Goal: Transaction & Acquisition: Purchase product/service

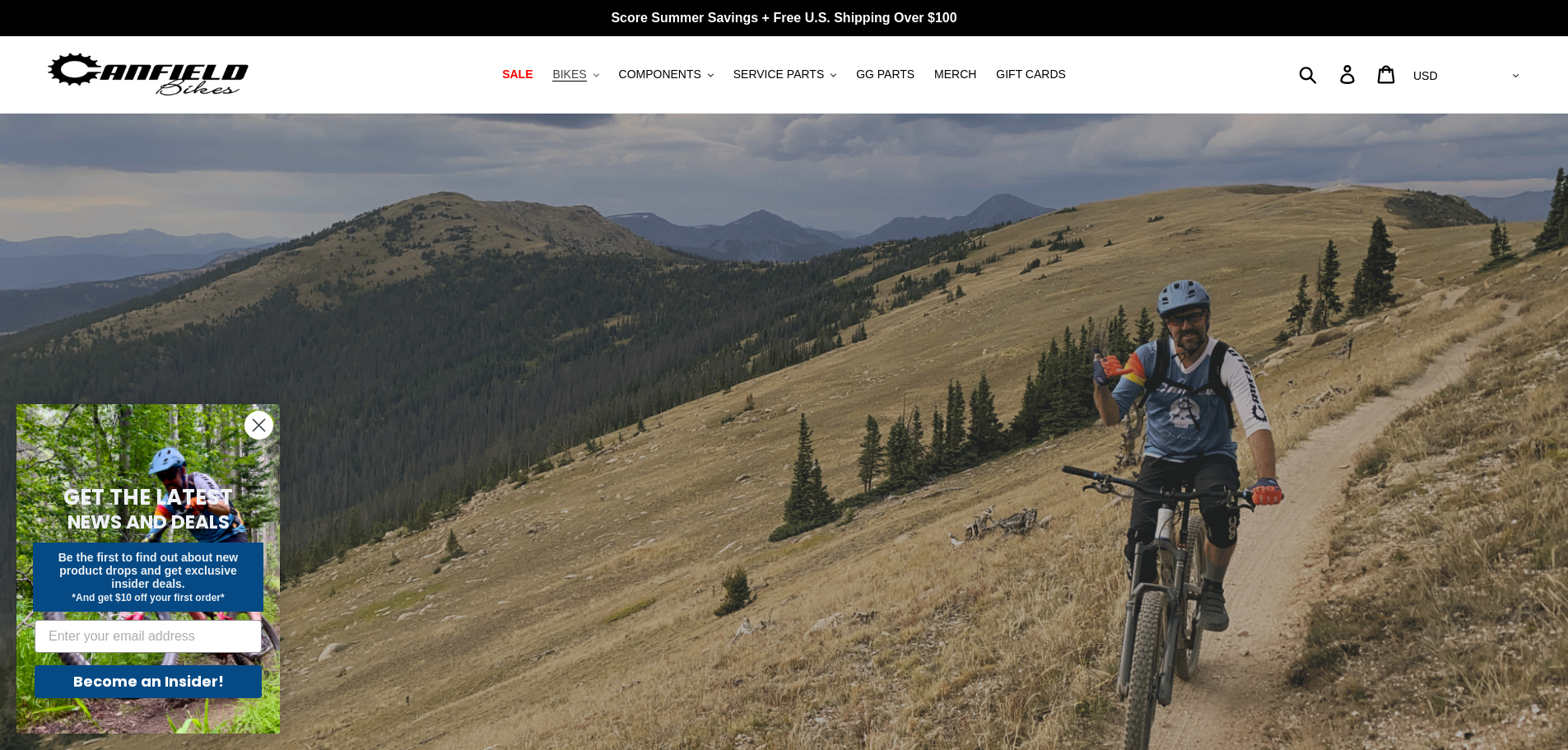
click at [587, 79] on span "BIKES" at bounding box center [569, 74] width 34 height 14
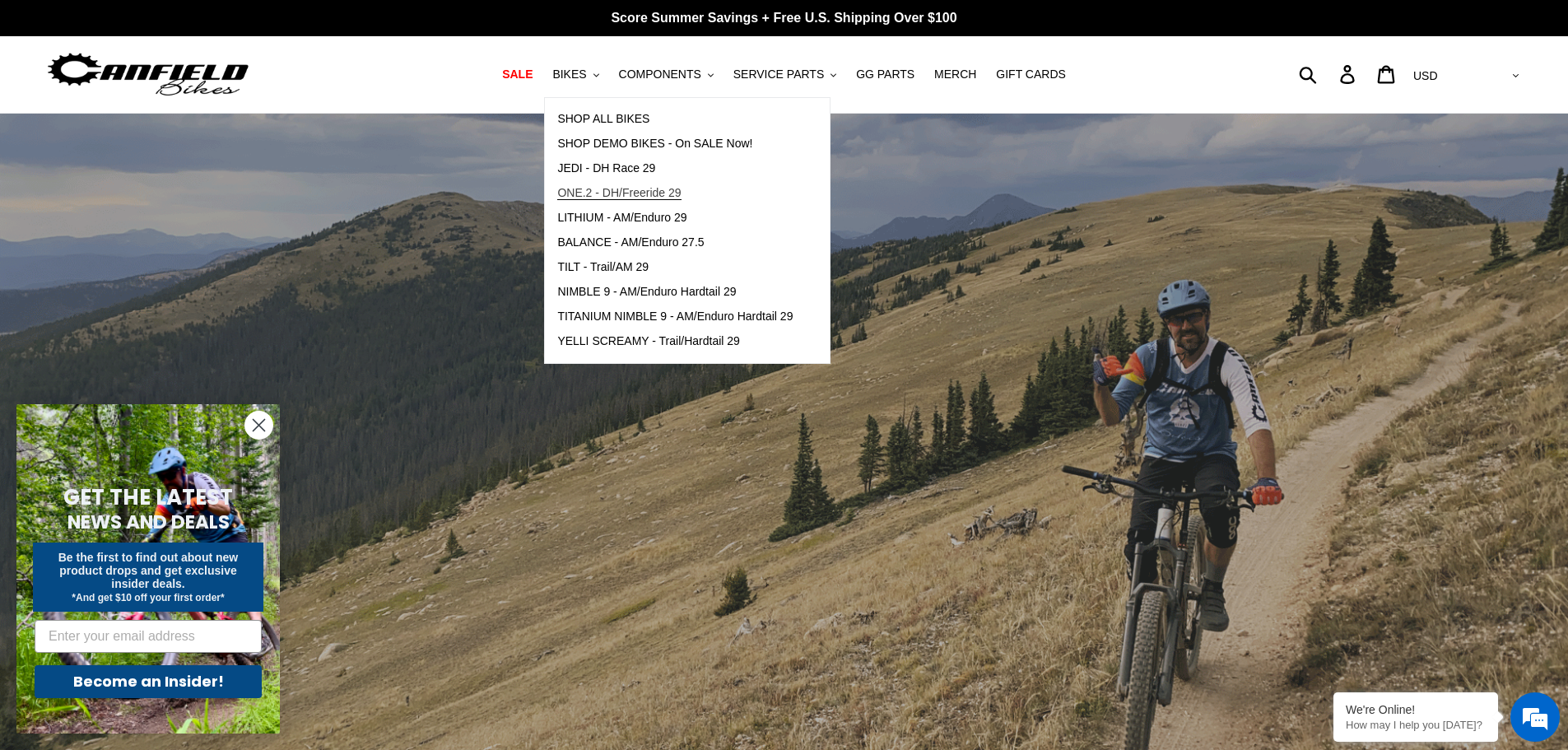
click at [643, 189] on span "ONE.2 - DH/Freeride 29" at bounding box center [619, 193] width 123 height 14
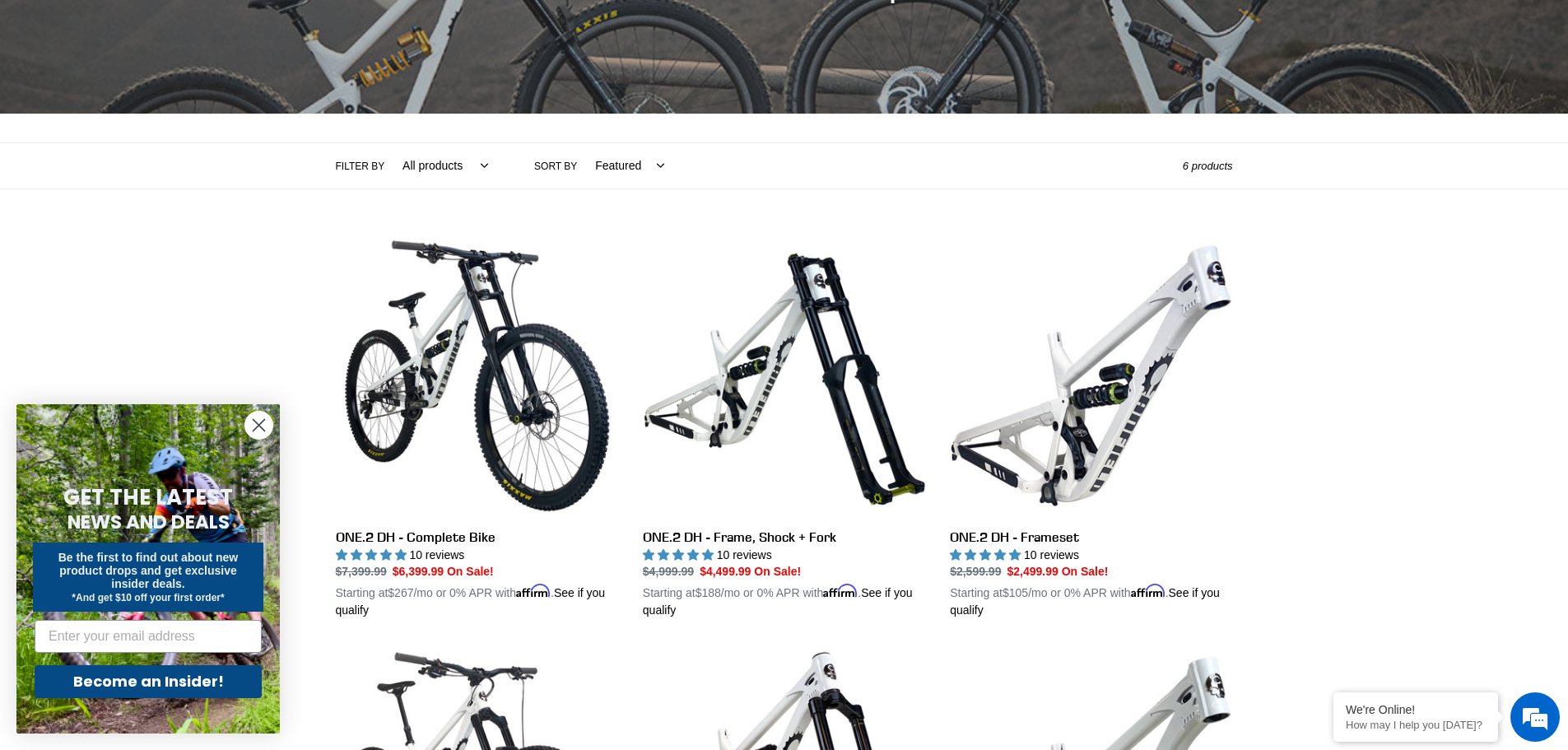
scroll to position [659, 0]
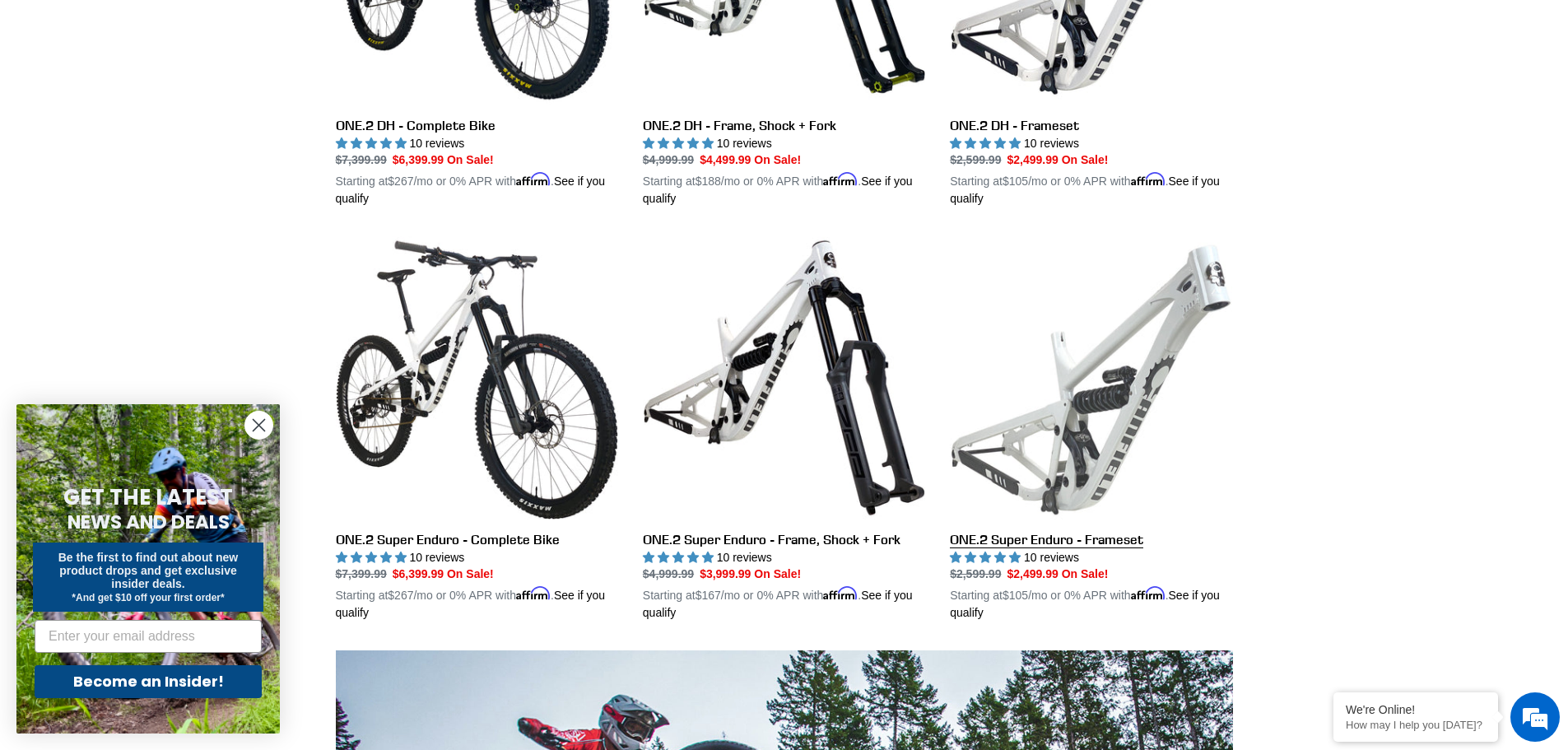
click at [1101, 435] on link "ONE.2 Super Enduro - Frameset" at bounding box center [1092, 429] width 283 height 385
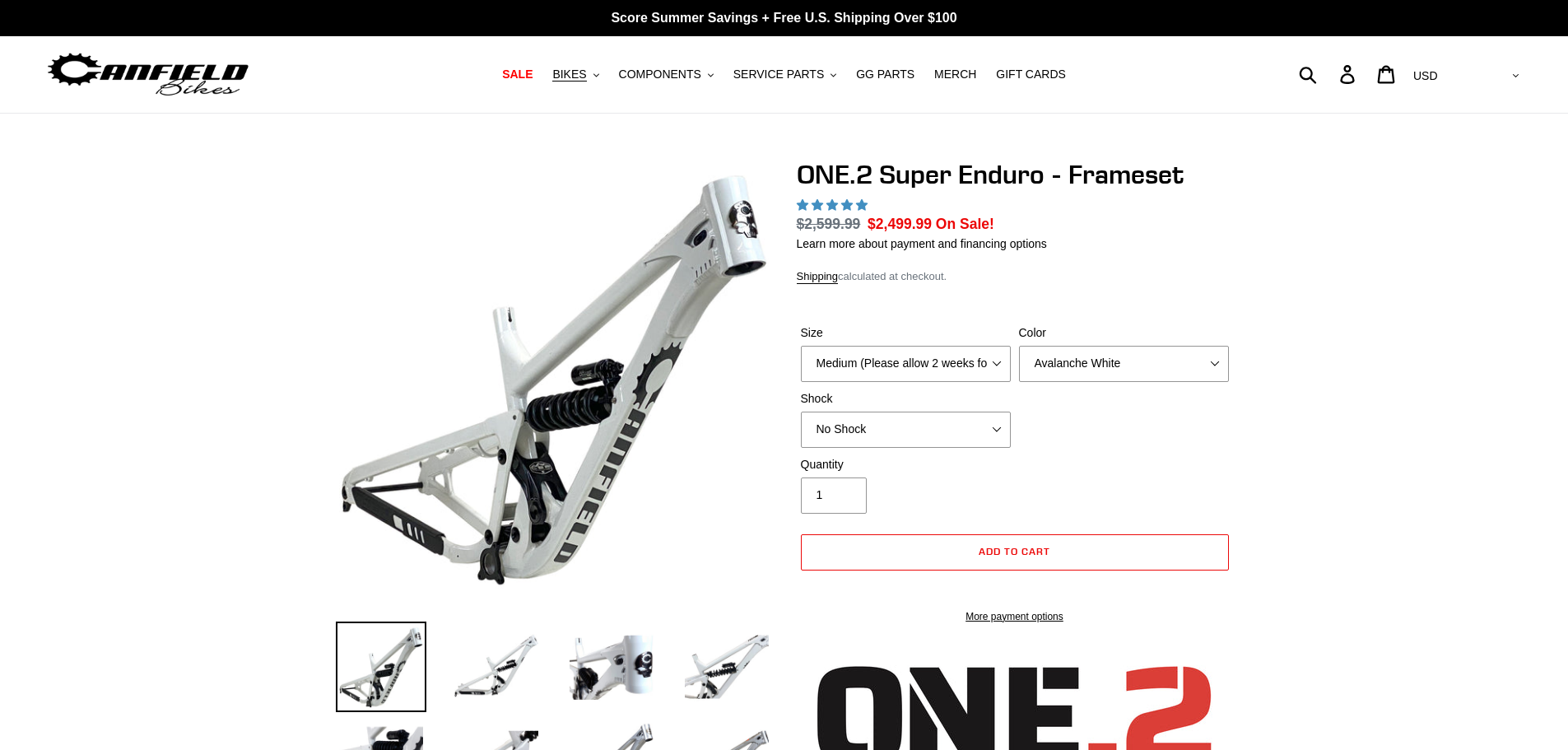
select select "highest-rating"
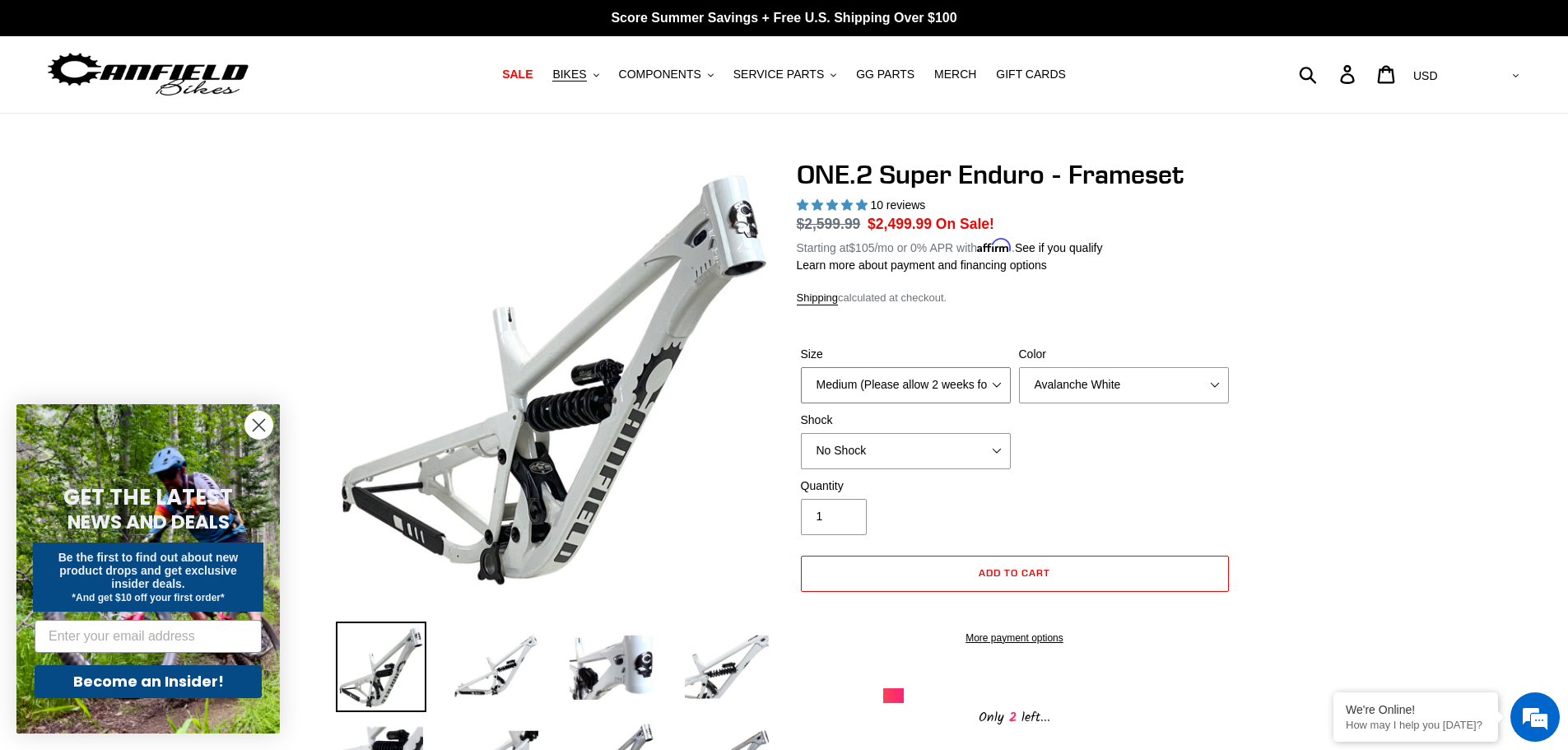
click at [991, 382] on select "Medium (Please allow 2 weeks for delivery) Large (Sold Out)" at bounding box center [905, 385] width 210 height 36
select select "Large (Sold Out)"
click at [801, 367] on select "Medium (Please allow 2 weeks for delivery) Large (Sold Out)" at bounding box center [905, 385] width 210 height 36
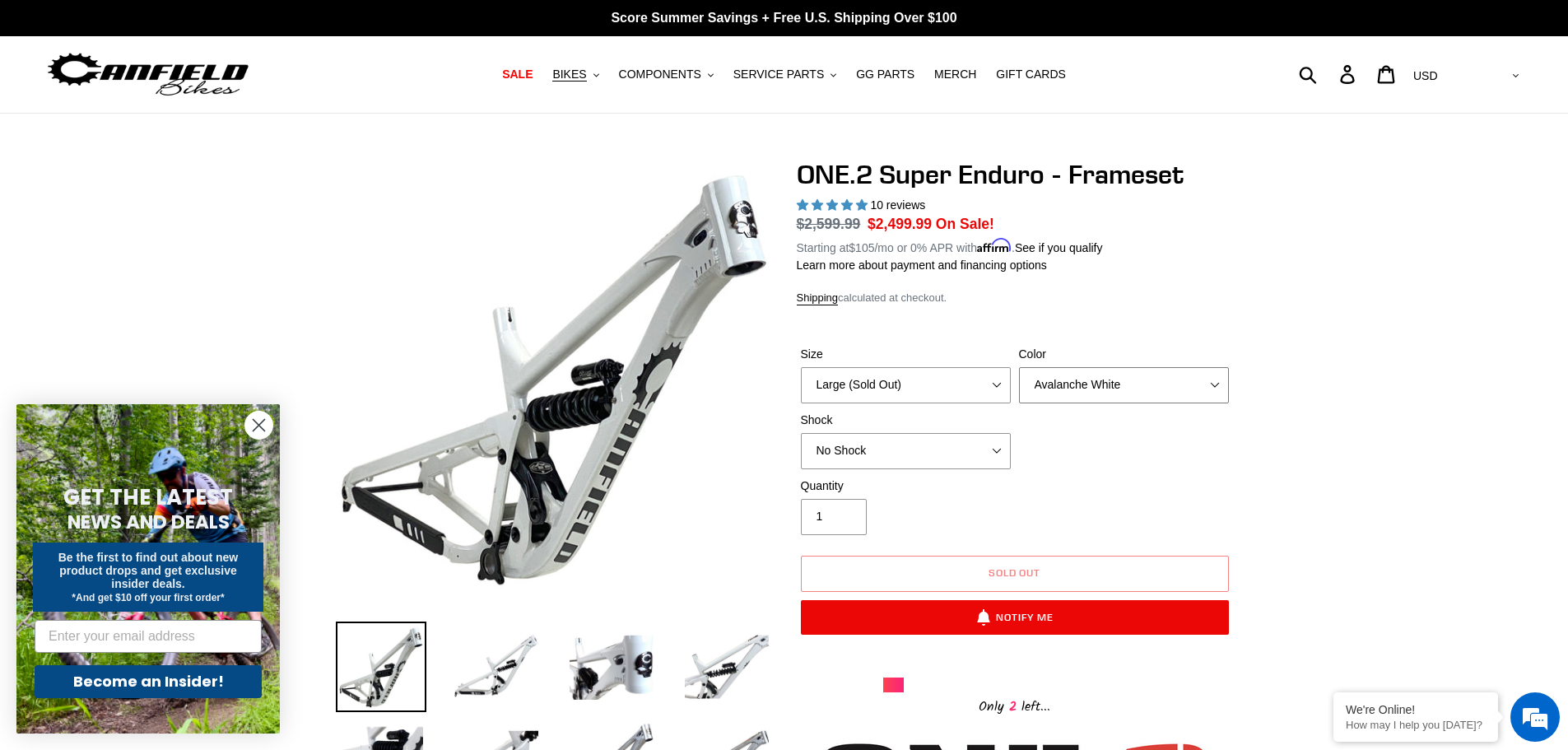
click at [1065, 393] on select "Avalanche White Bentonite Grey" at bounding box center [1124, 385] width 210 height 36
select select "Bentonite Grey"
click at [1019, 367] on select "Avalanche White Bentonite Grey" at bounding box center [1124, 385] width 210 height 36
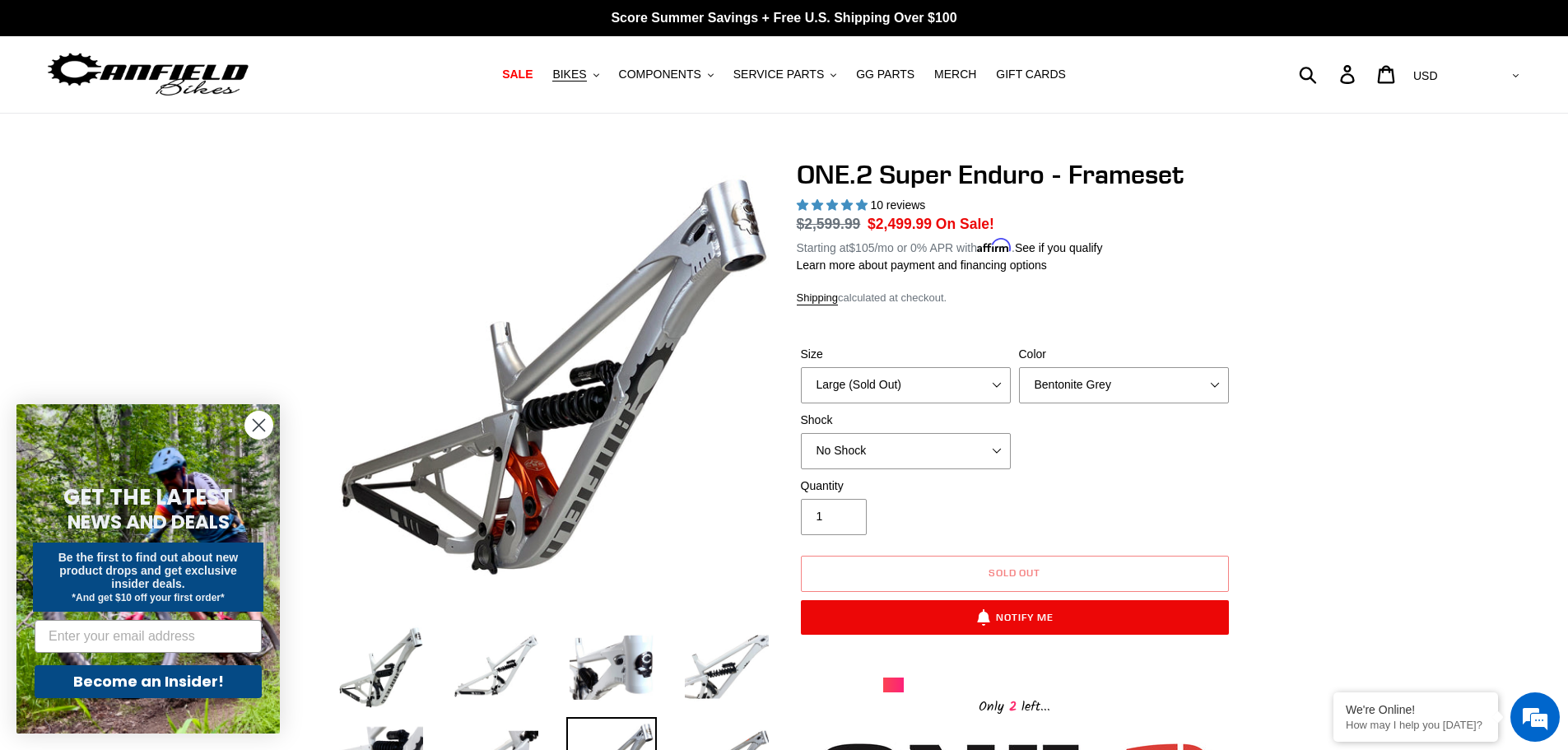
click at [1151, 467] on div "Size Medium (Please allow 2 weeks for delivery) Large (Sold Out) Color Avalanch…" at bounding box center [1016, 411] width 437 height 132
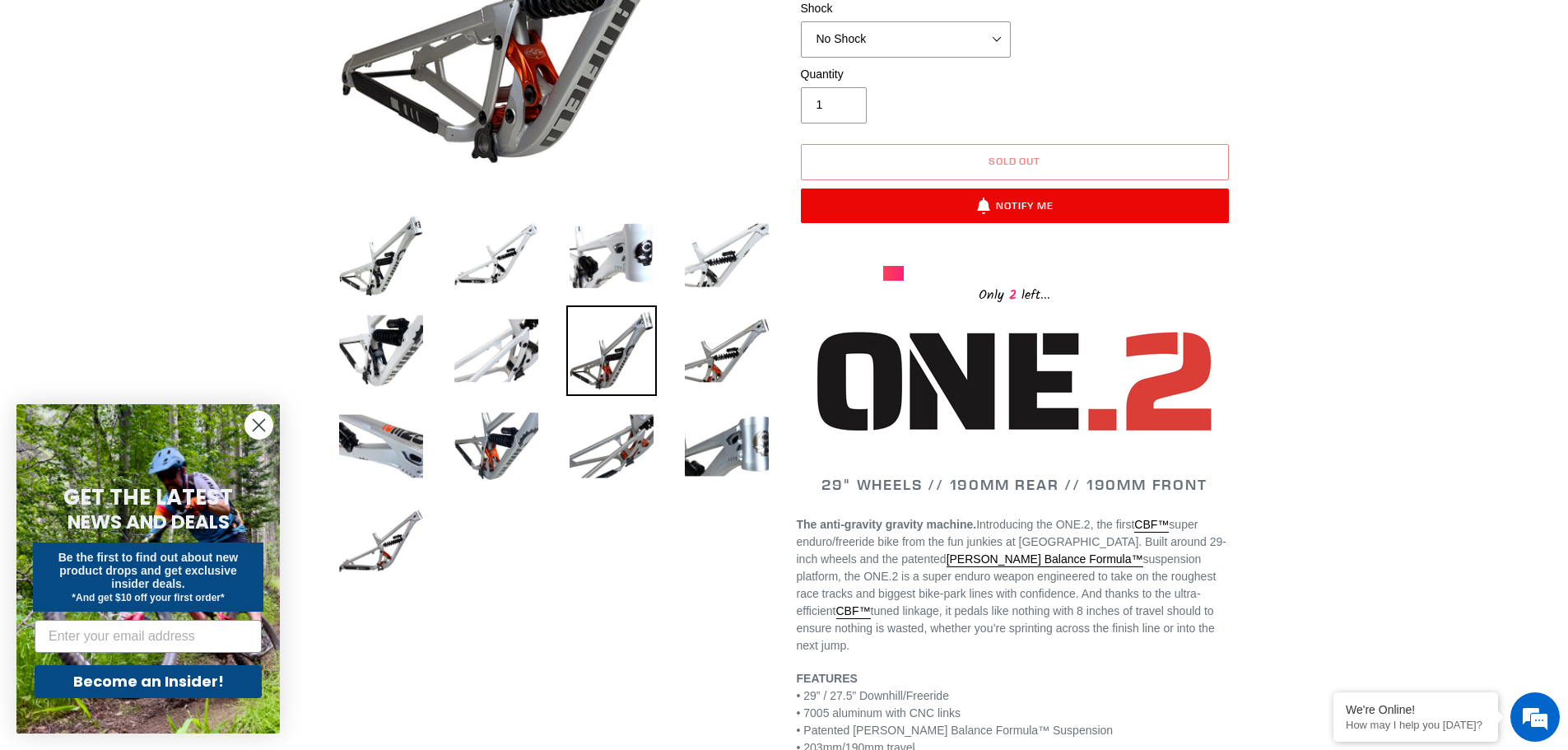
scroll to position [494, 0]
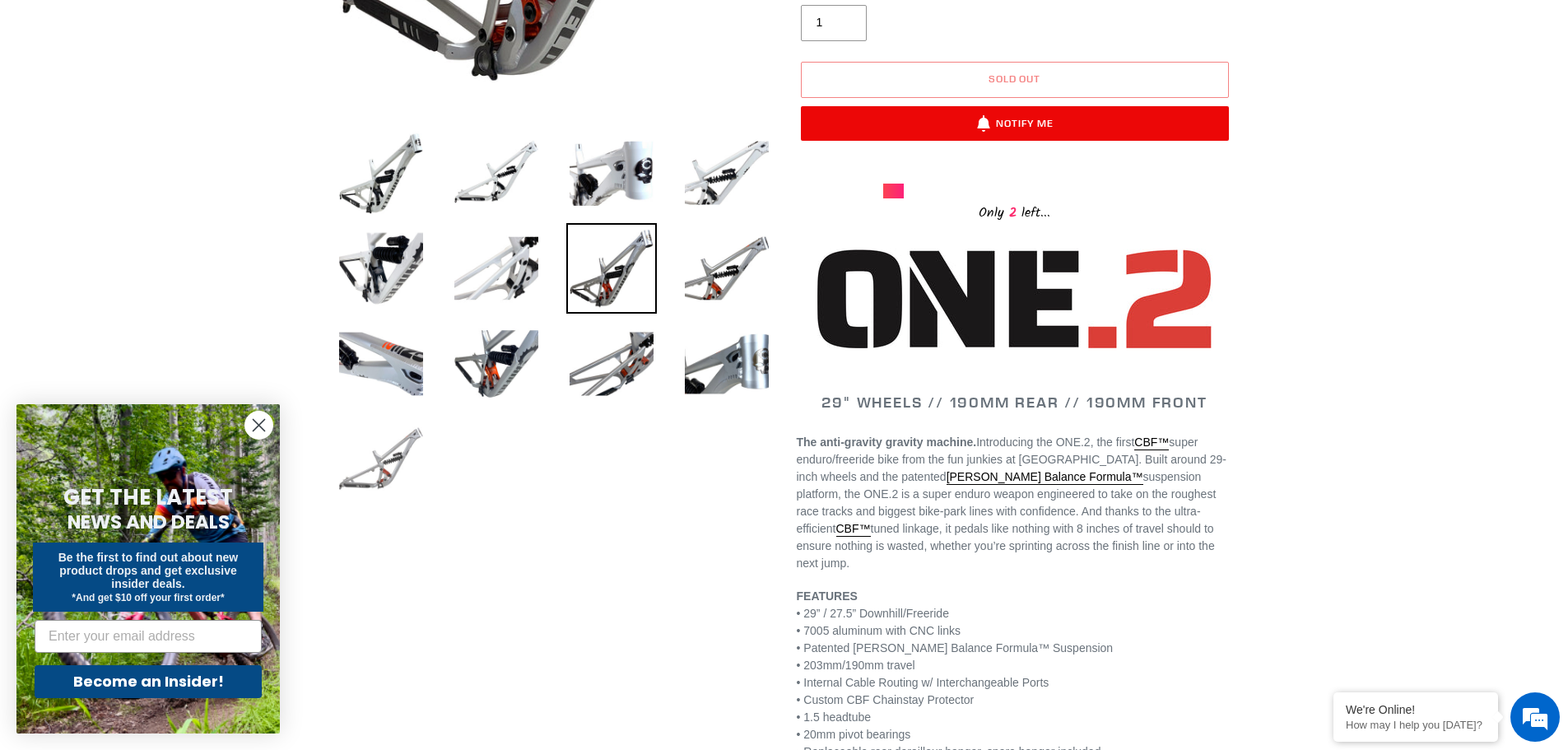
click at [374, 478] on img at bounding box center [381, 459] width 90 height 90
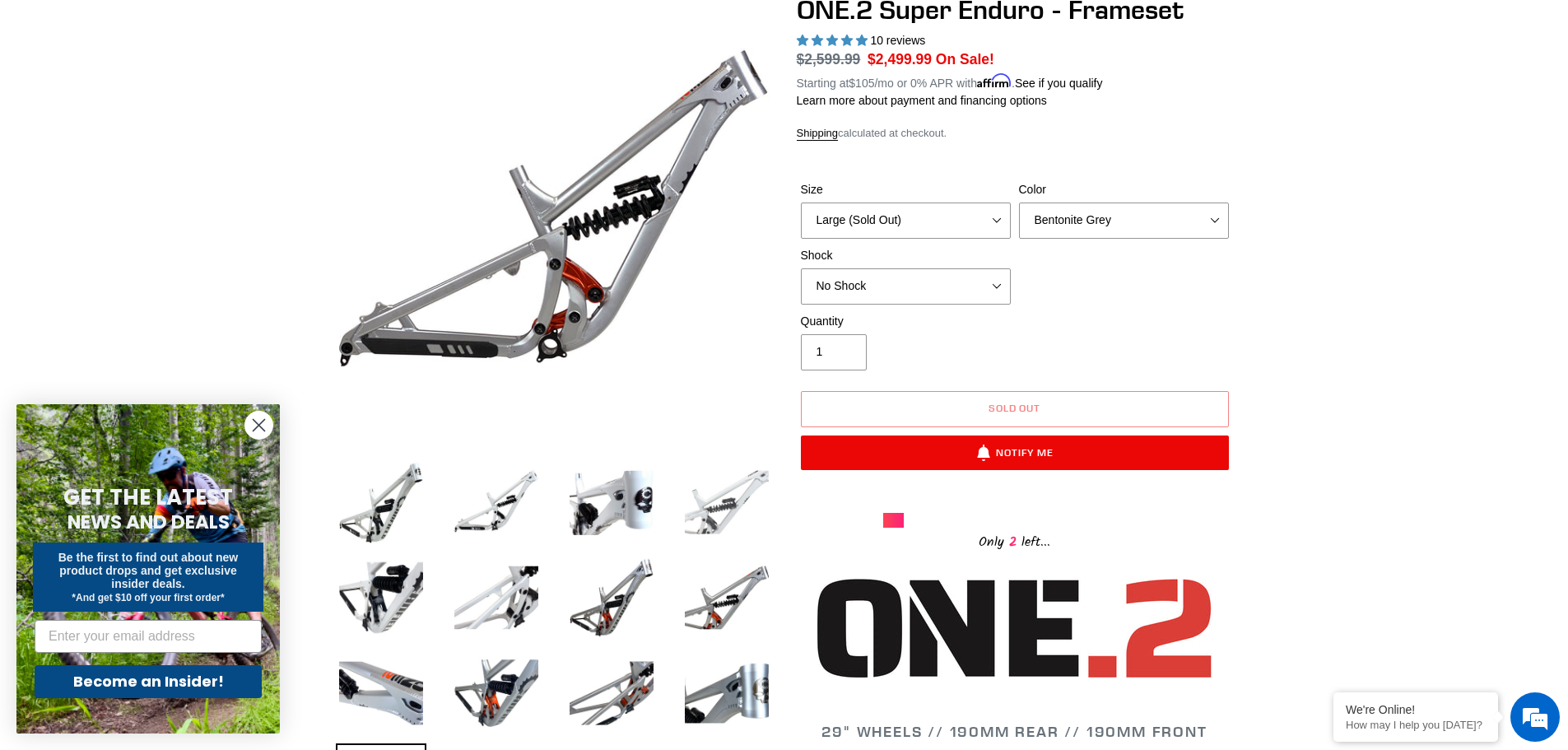
scroll to position [0, 0]
